Goal: Task Accomplishment & Management: Complete application form

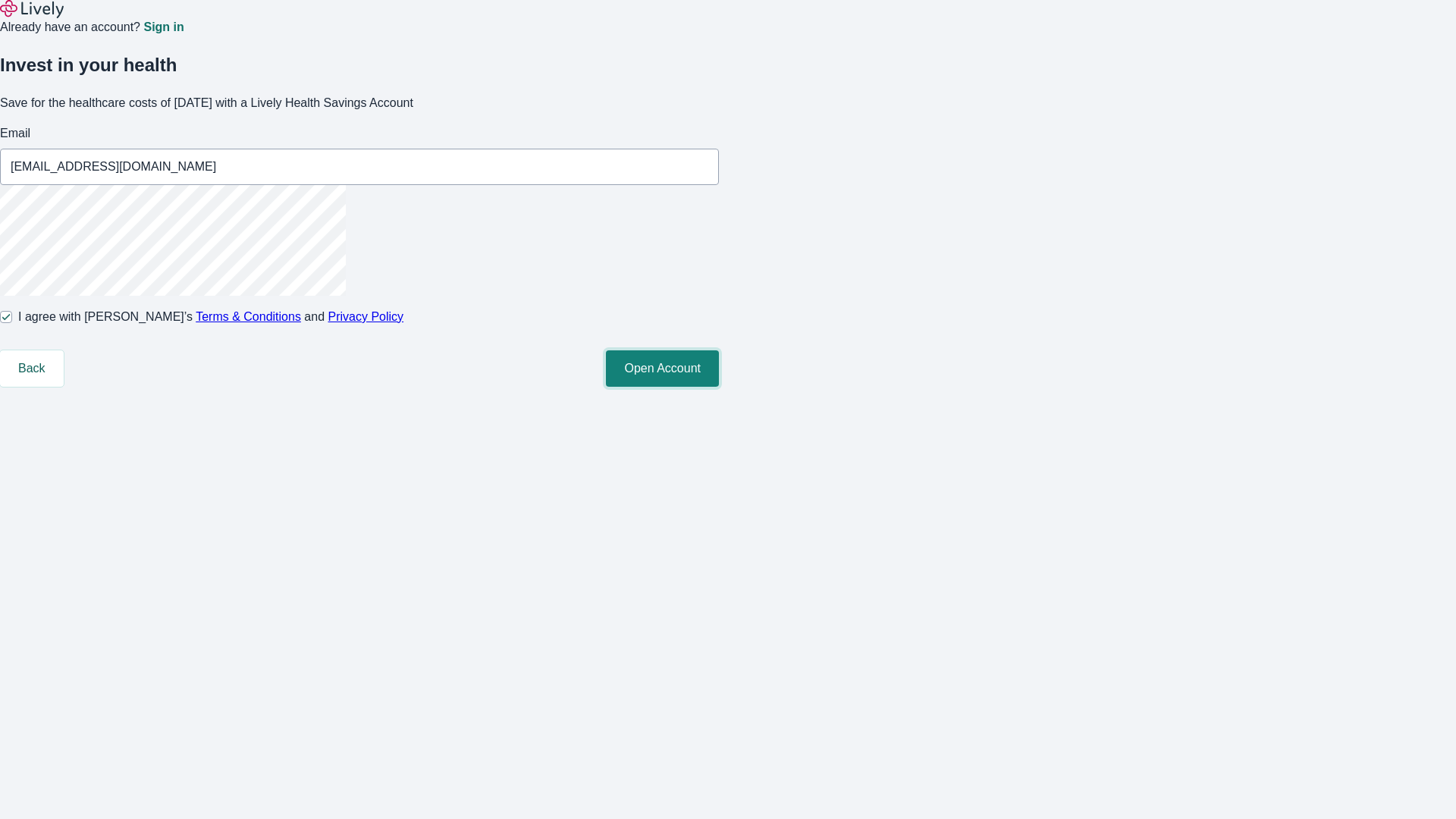
click at [719, 387] on button "Open Account" at bounding box center [662, 369] width 113 height 36
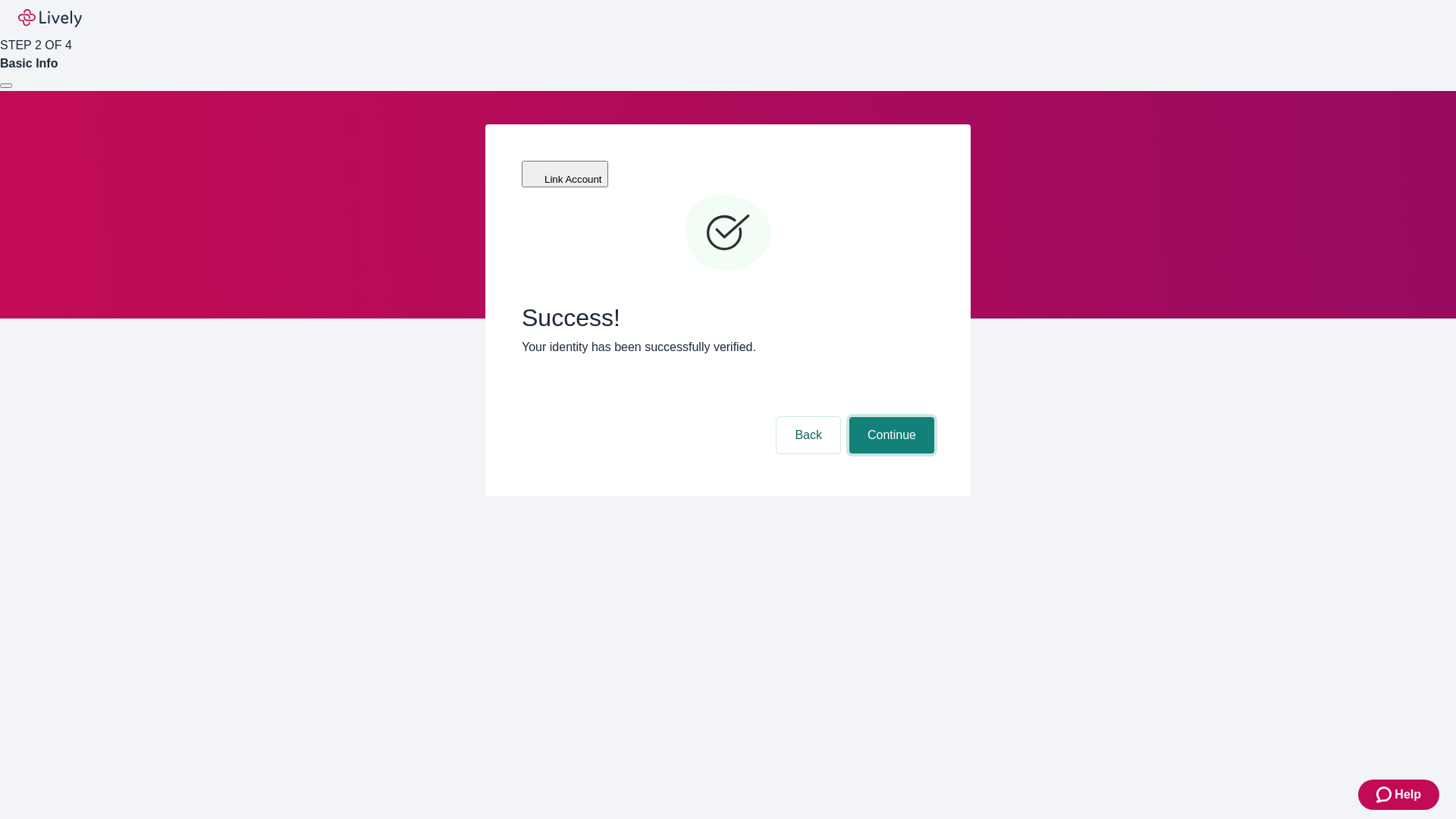
click at [889, 417] on button "Continue" at bounding box center [892, 435] width 85 height 36
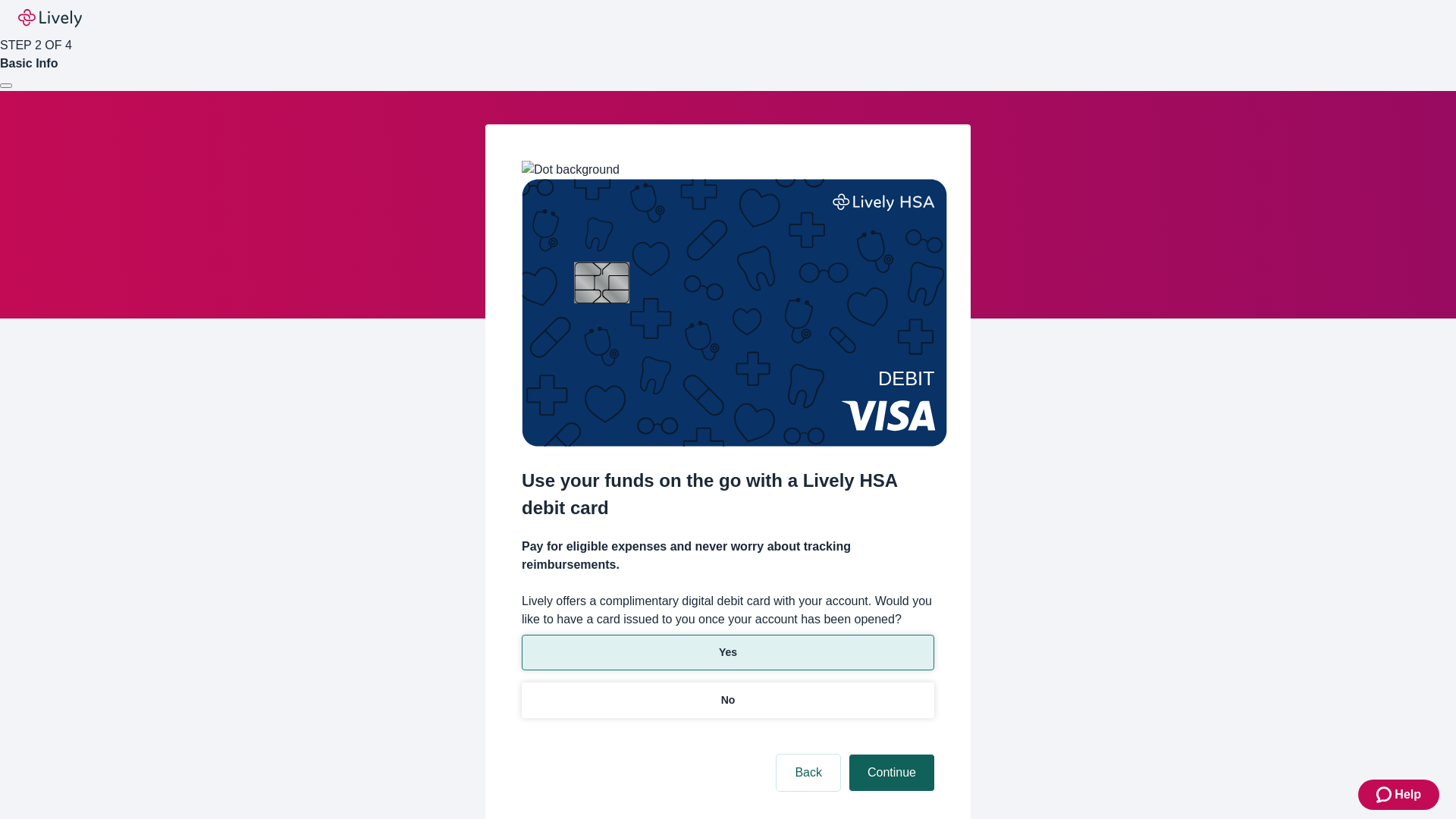
click at [727, 692] on p "No" at bounding box center [728, 701] width 14 height 16
click at [889, 755] on button "Continue" at bounding box center [892, 773] width 85 height 36
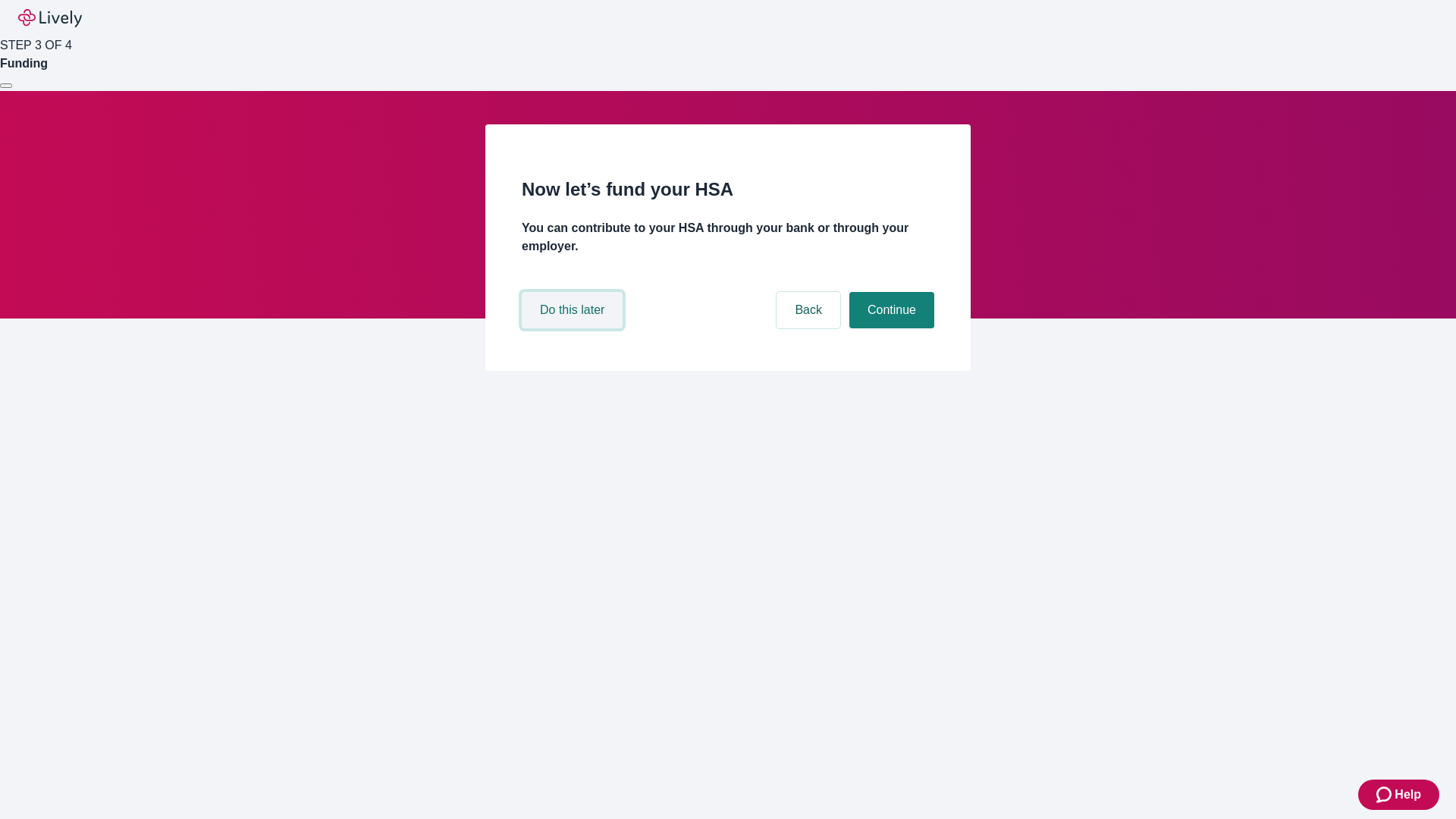
click at [574, 328] on button "Do this later" at bounding box center [572, 310] width 101 height 36
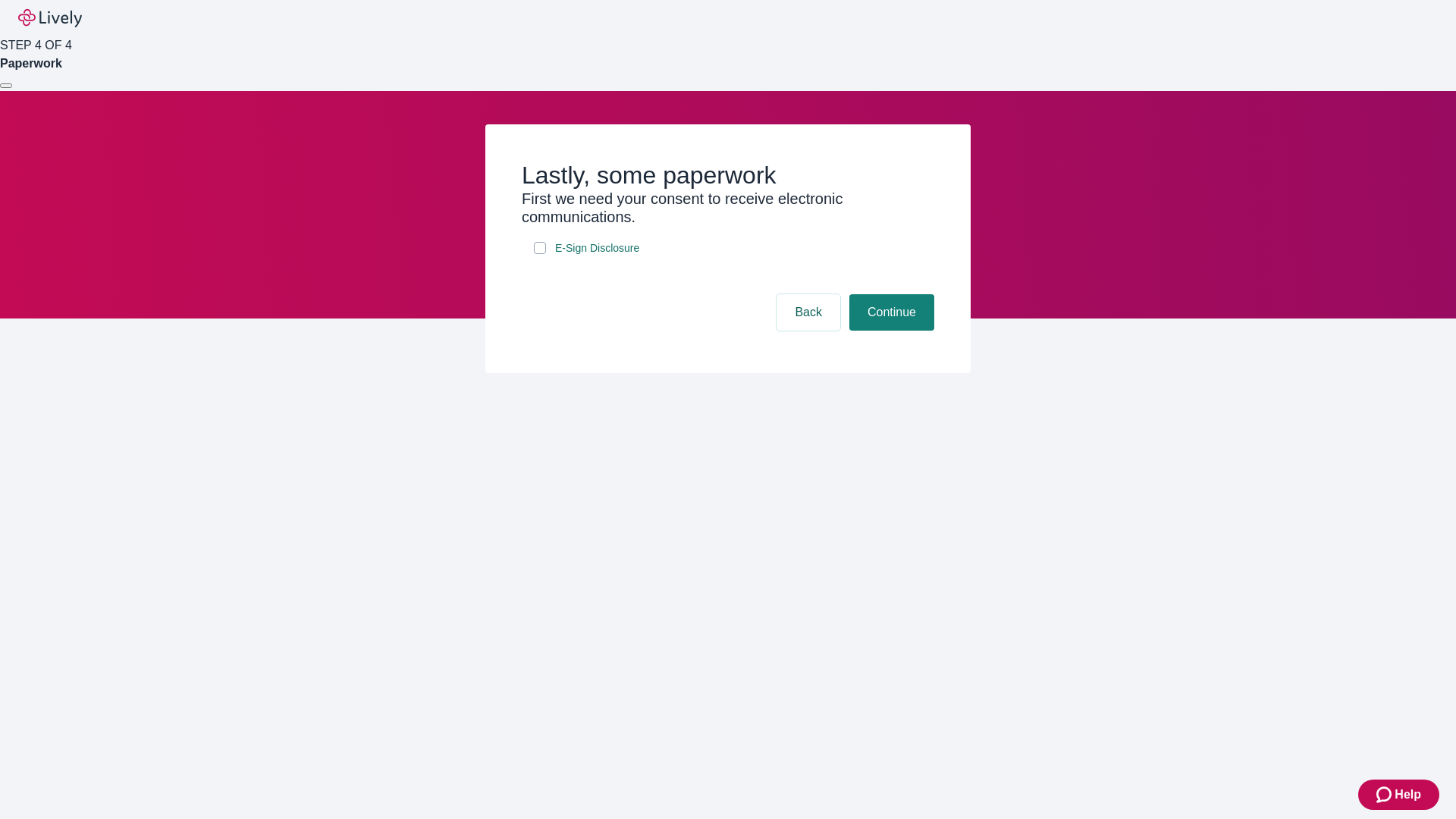
click at [540, 254] on input "E-Sign Disclosure" at bounding box center [540, 248] width 12 height 12
checkbox input "true"
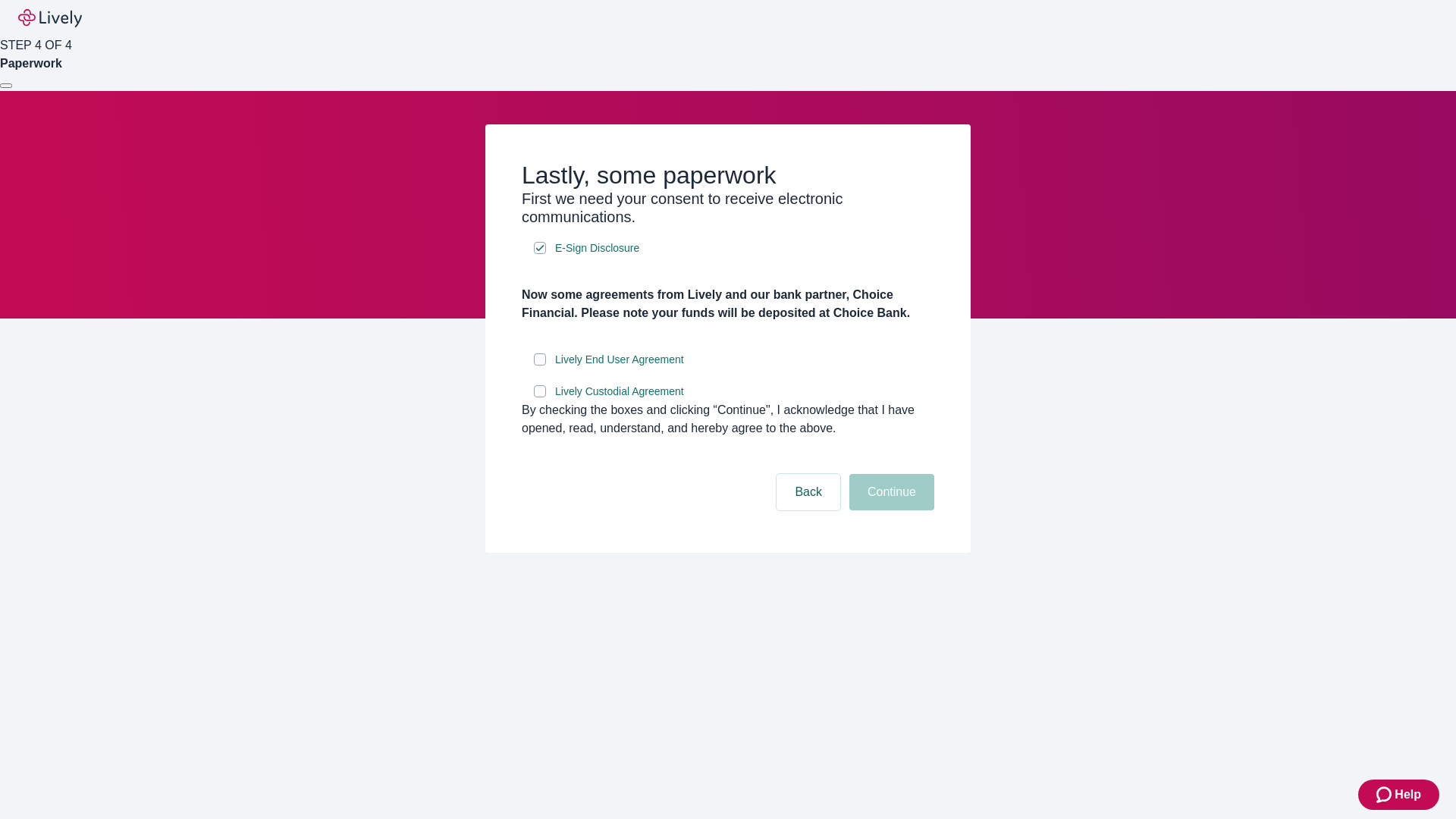
click at [540, 365] on input "Lively End User Agreement" at bounding box center [540, 359] width 12 height 12
checkbox input "true"
click at [540, 398] on input "Lively Custodial Agreement" at bounding box center [540, 391] width 12 height 12
checkbox input "true"
click at [889, 511] on button "Continue" at bounding box center [892, 492] width 85 height 36
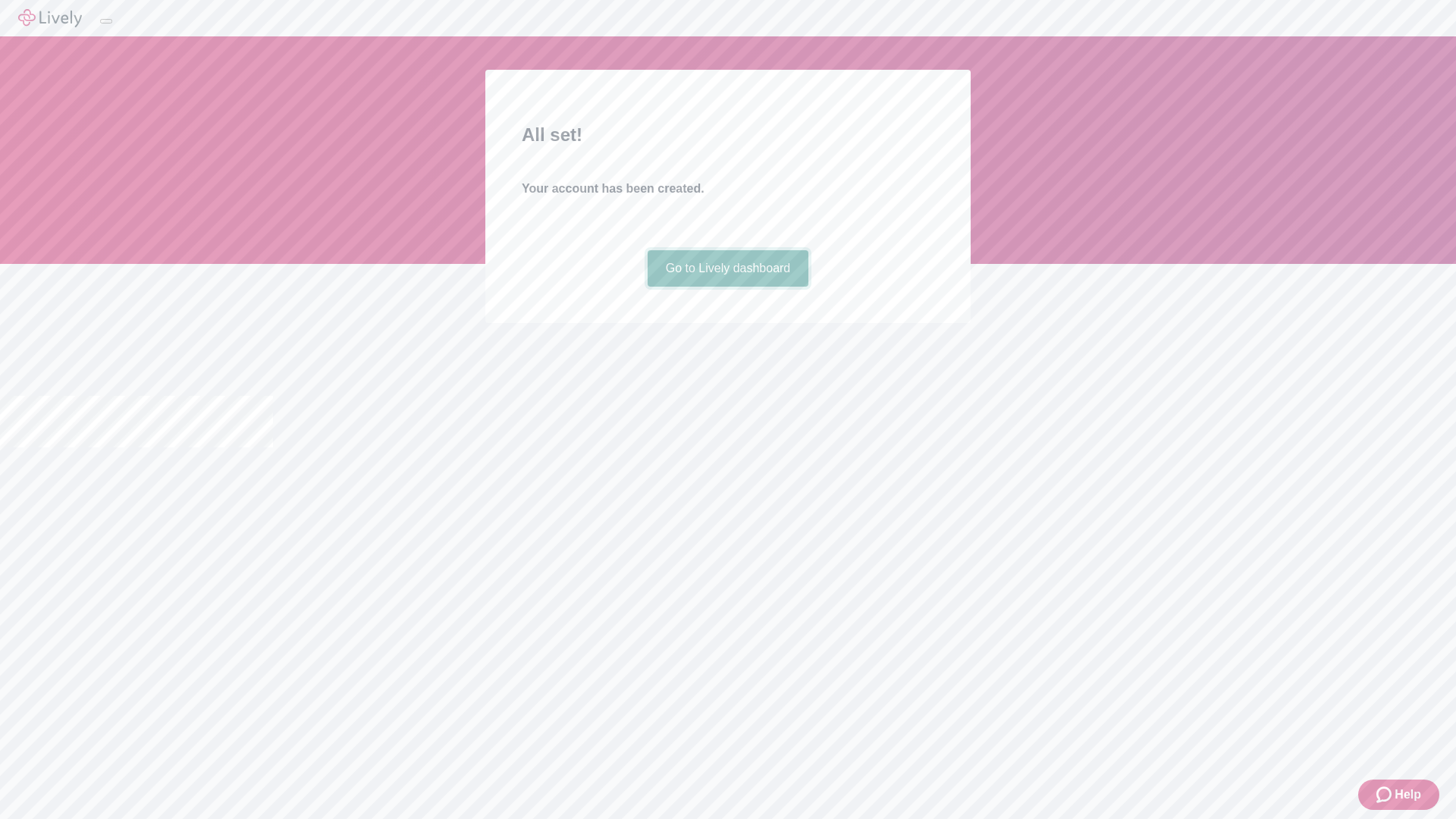
click at [727, 287] on link "Go to Lively dashboard" at bounding box center [728, 268] width 162 height 36
